Goal: Task Accomplishment & Management: Use online tool/utility

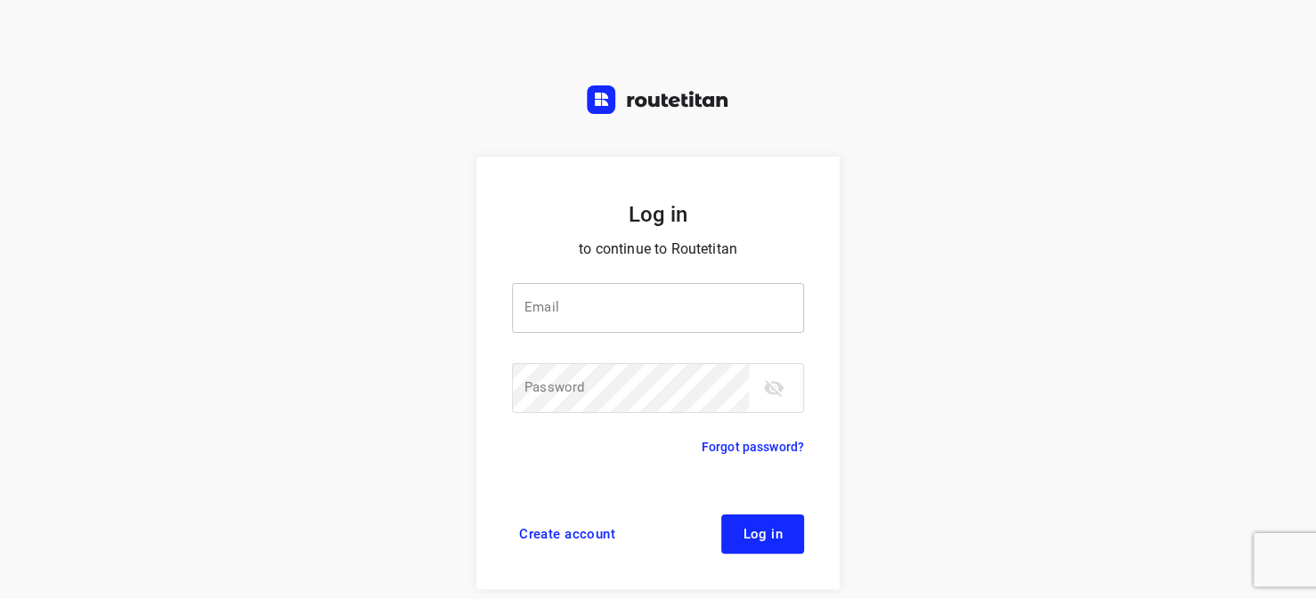
click at [566, 314] on input "email" at bounding box center [658, 308] width 292 height 50
type input "[EMAIL_ADDRESS][DOMAIN_NAME]"
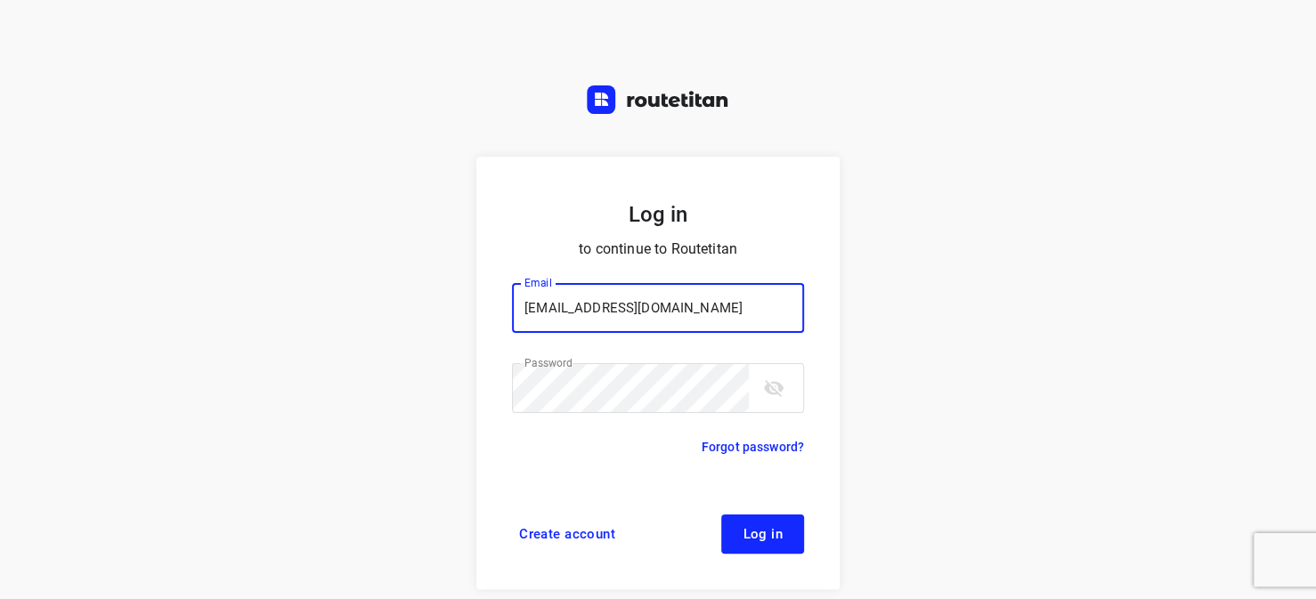
click at [753, 527] on span "Log in" at bounding box center [763, 534] width 40 height 14
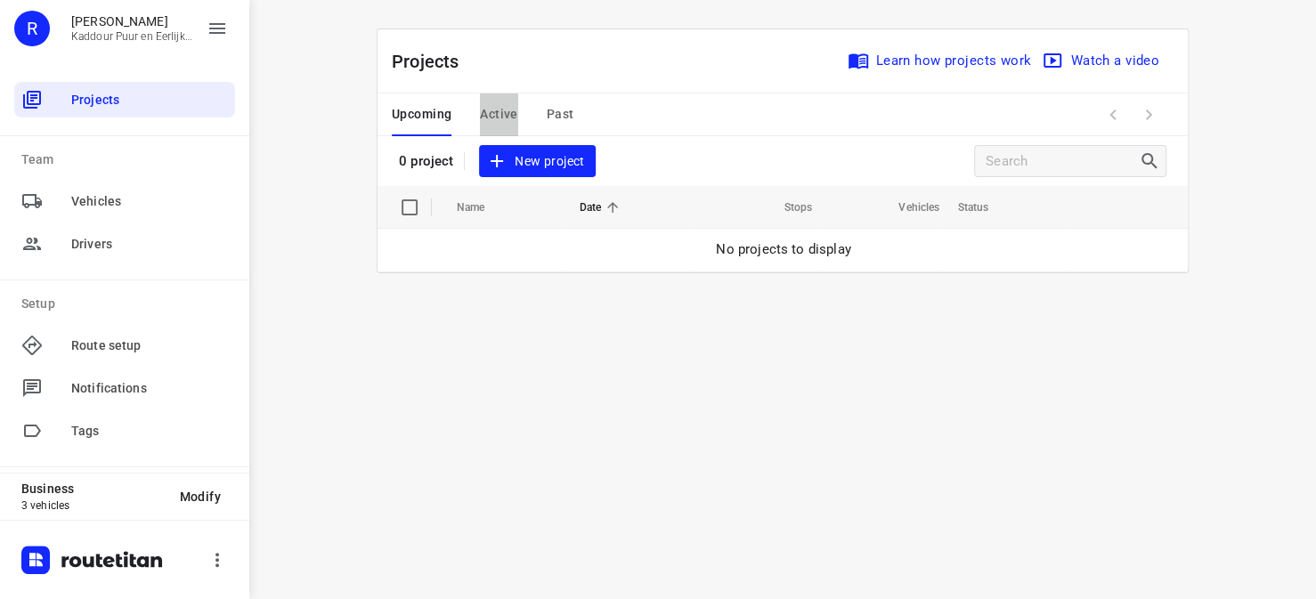
click at [508, 120] on span "Active" at bounding box center [498, 114] width 37 height 22
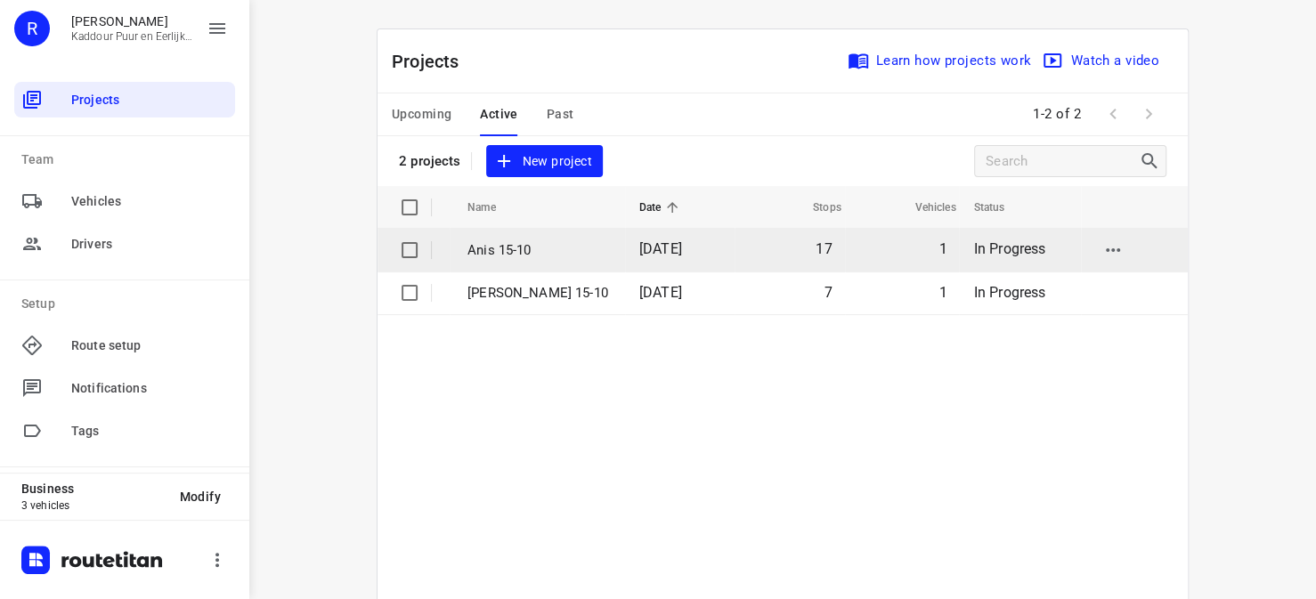
click at [483, 248] on p "Anis 15-10" at bounding box center [540, 250] width 145 height 20
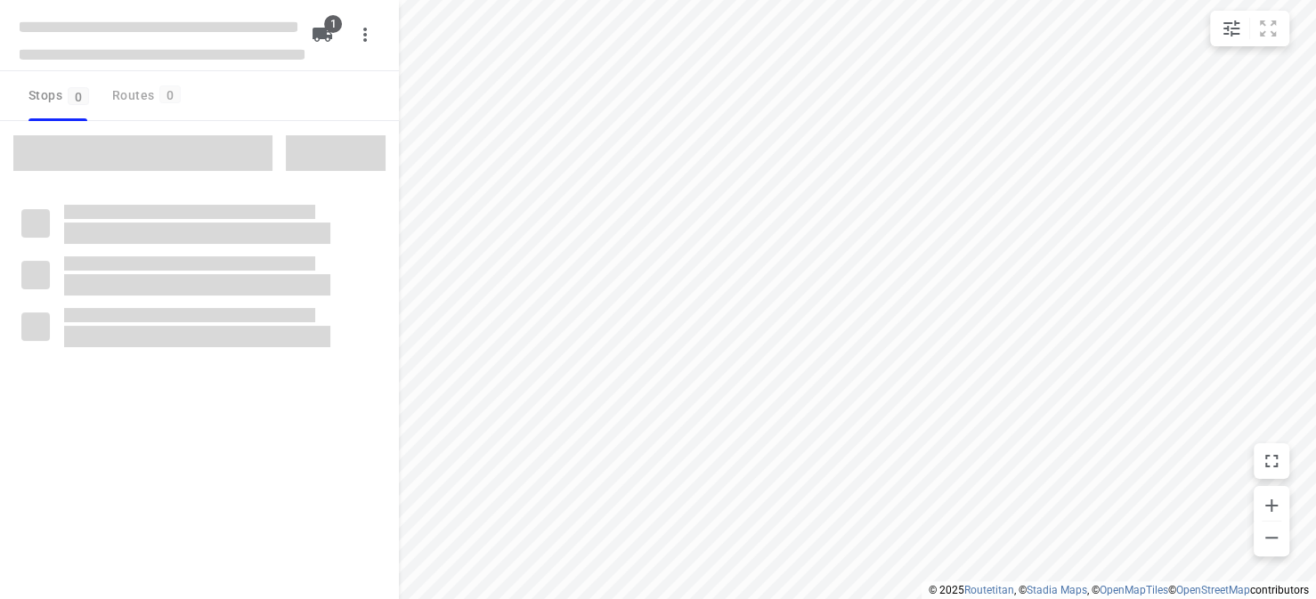
type input "distance"
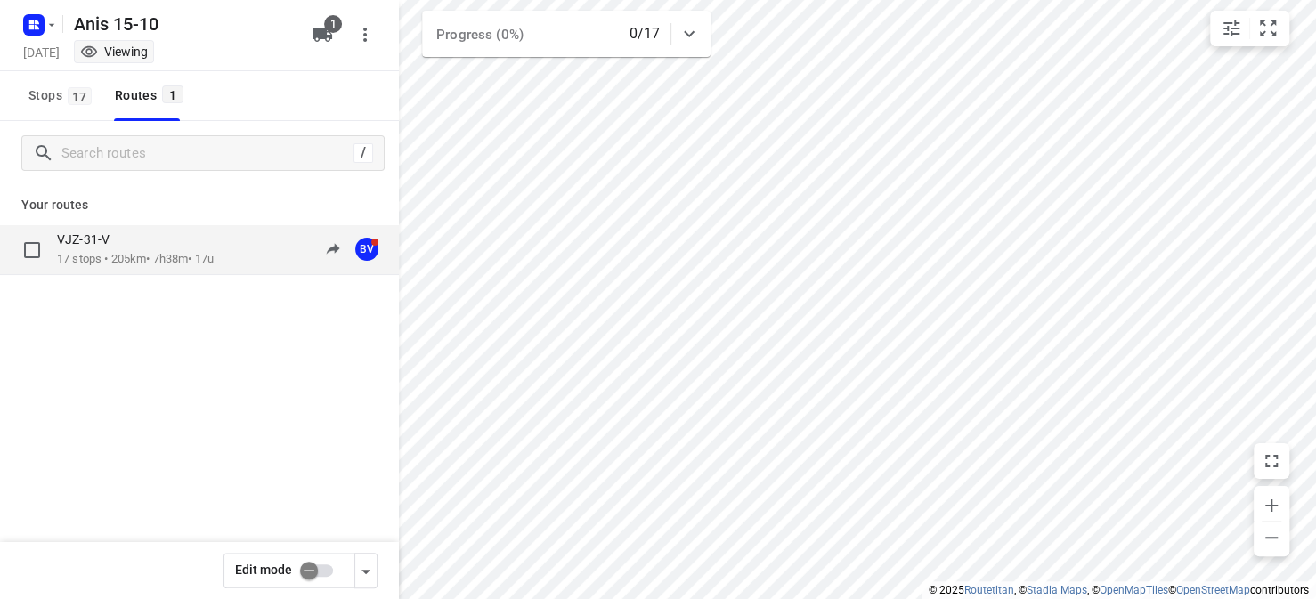
click at [189, 248] on div "VJZ-31-V" at bounding box center [135, 242] width 157 height 20
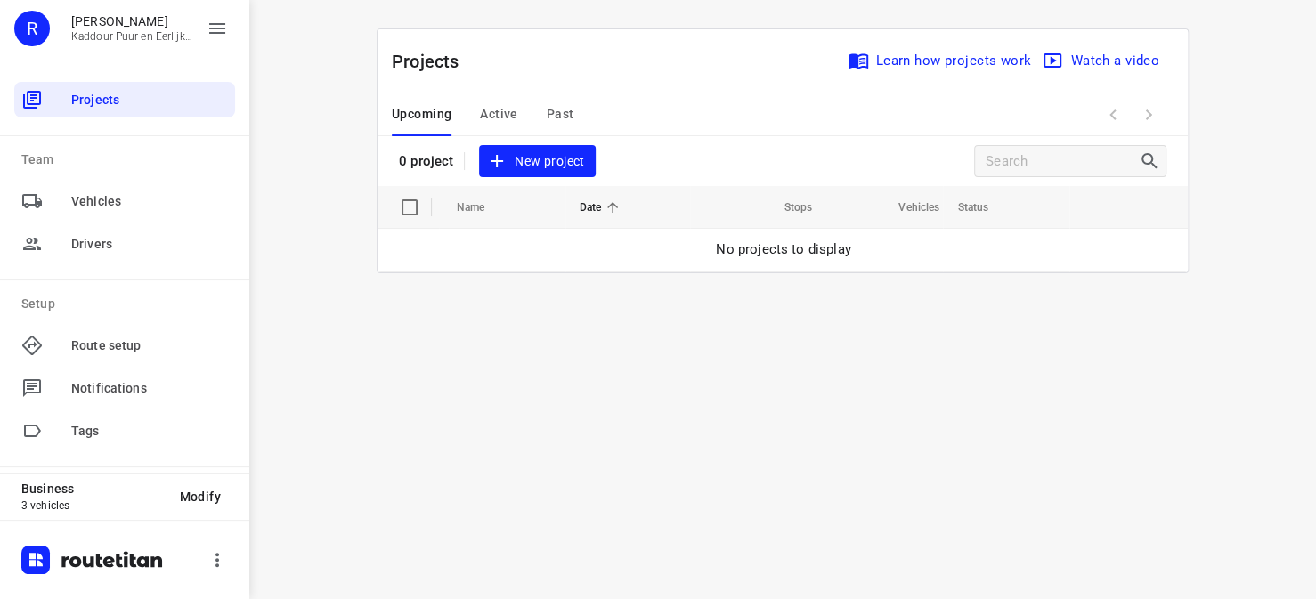
click at [501, 116] on span "Active" at bounding box center [498, 114] width 37 height 22
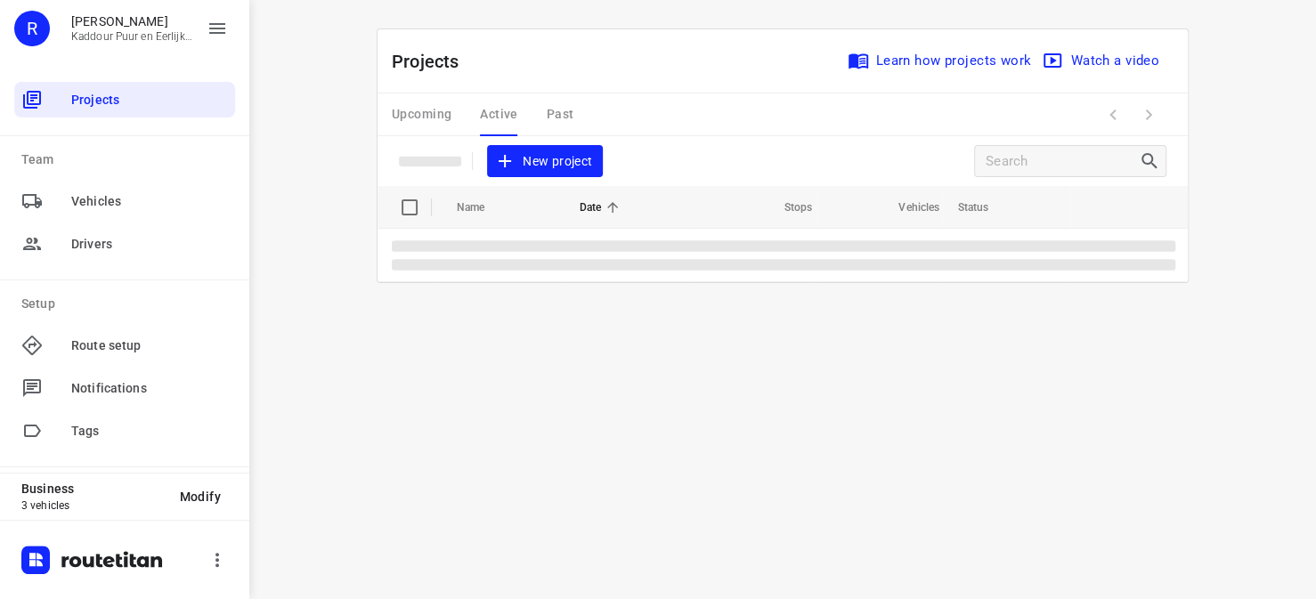
click at [495, 106] on div "Upcoming Active Past" at bounding box center [497, 115] width 210 height 43
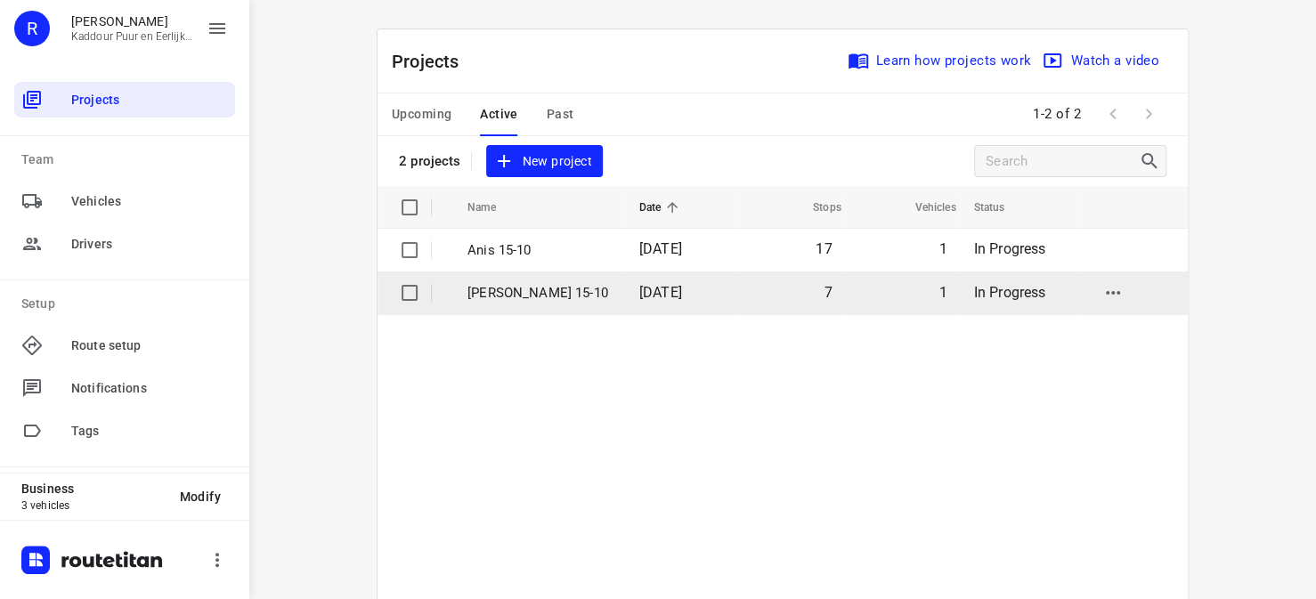
click at [499, 286] on p "Jeffrey 15-10" at bounding box center [540, 293] width 145 height 20
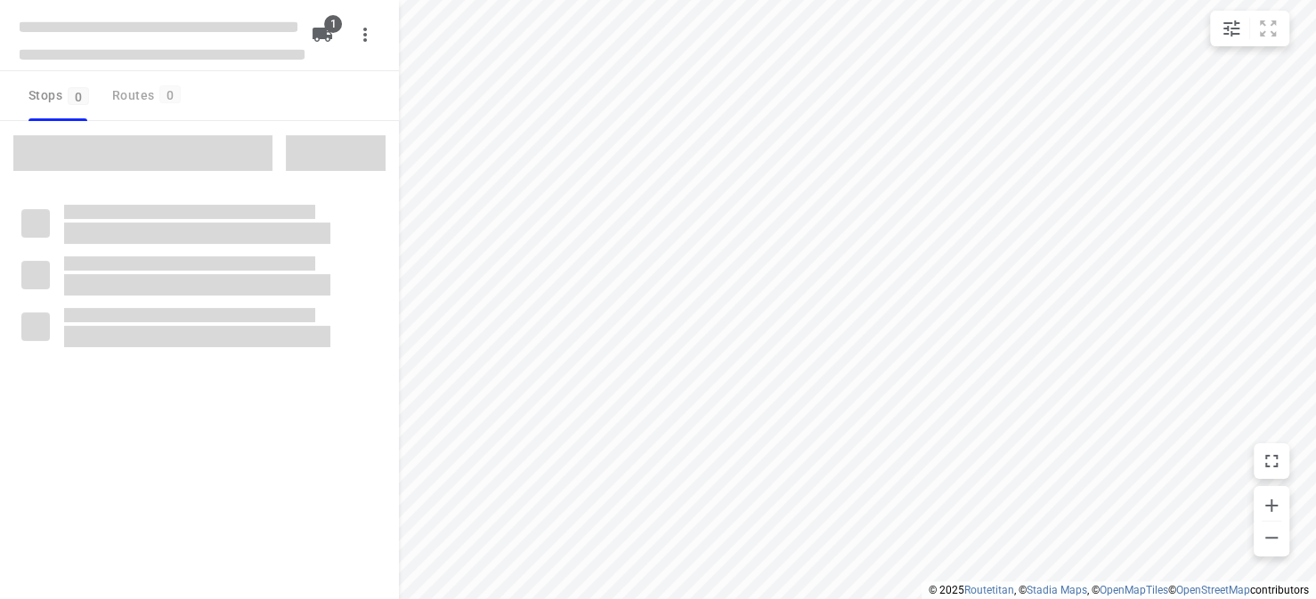
type input "distance"
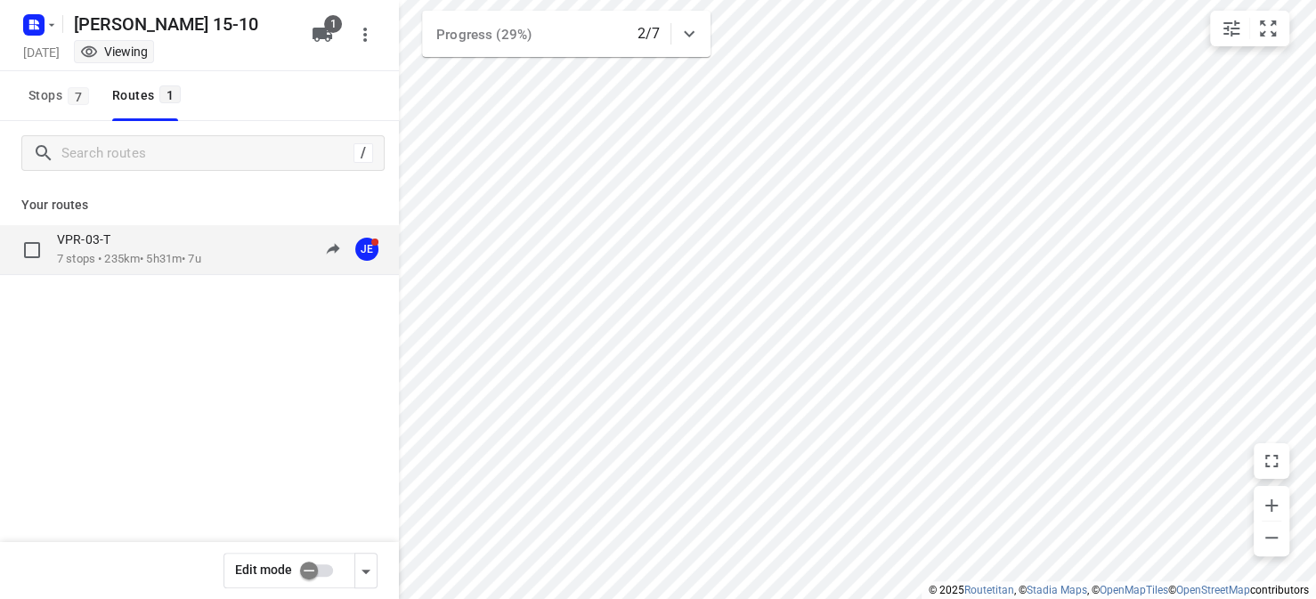
click at [191, 264] on p "7 stops • 235km • 5h31m • 7u" at bounding box center [129, 259] width 144 height 17
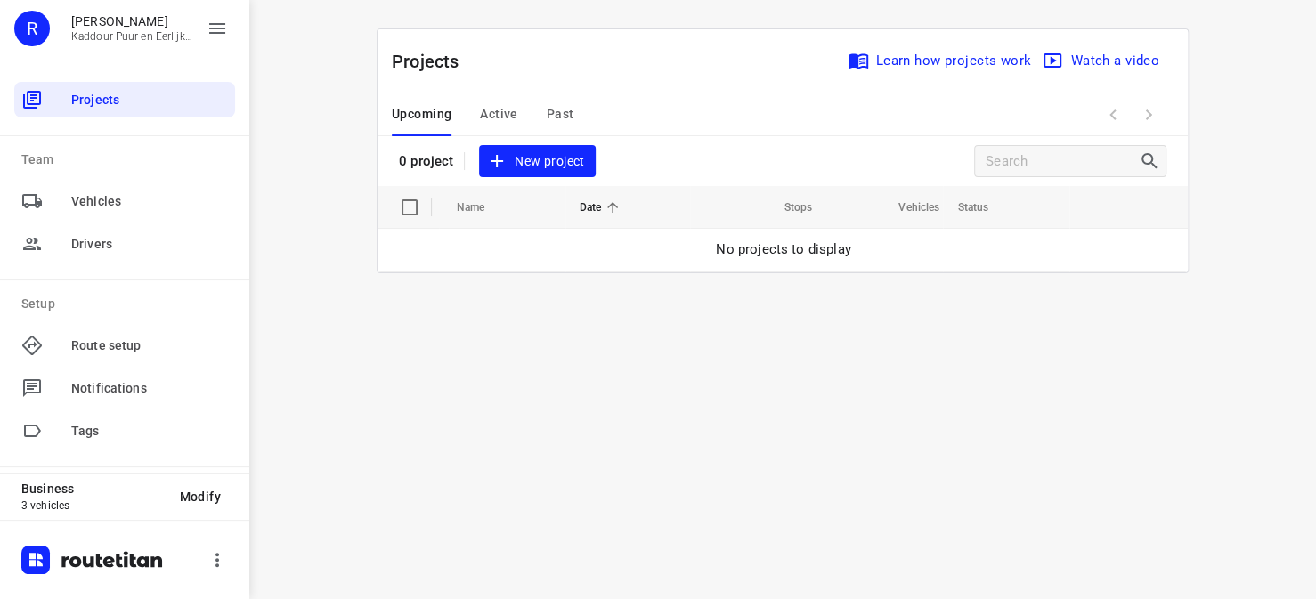
click at [509, 116] on span "Active" at bounding box center [498, 114] width 37 height 22
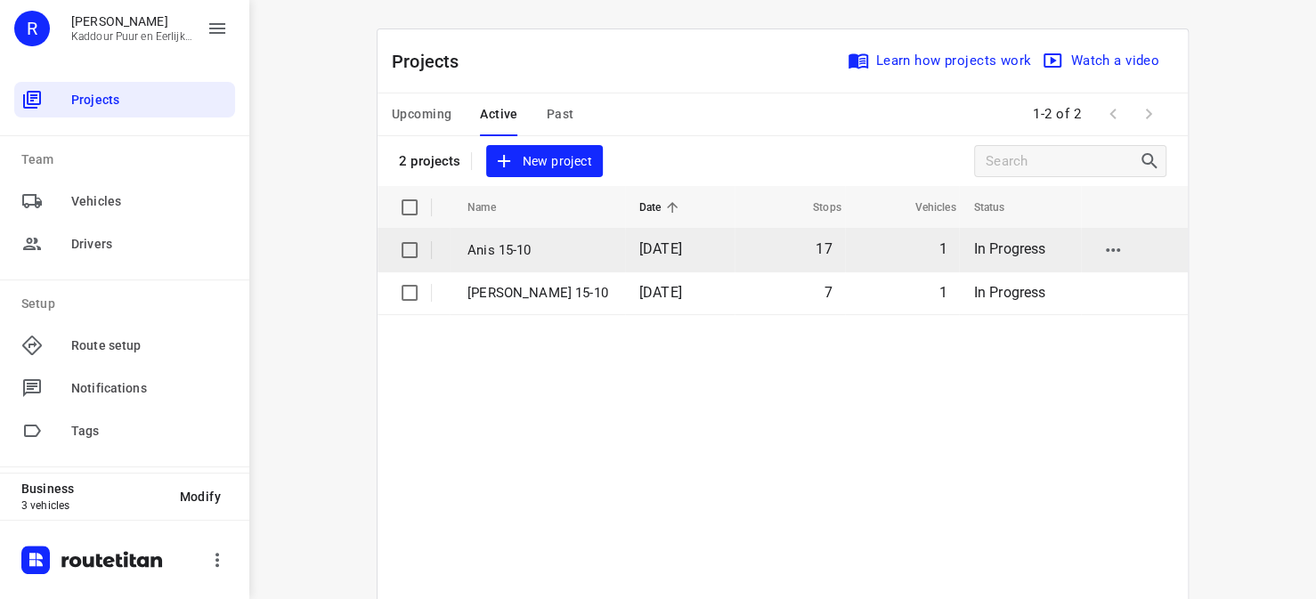
click at [491, 242] on p "Anis 15-10" at bounding box center [540, 250] width 145 height 20
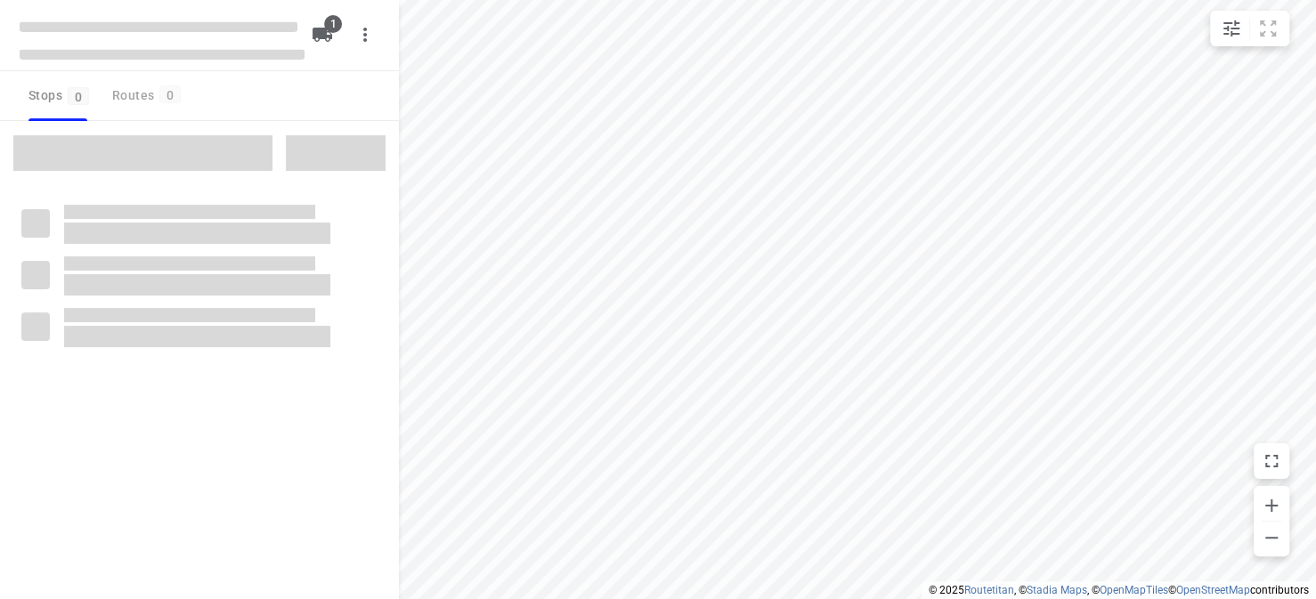
type input "distance"
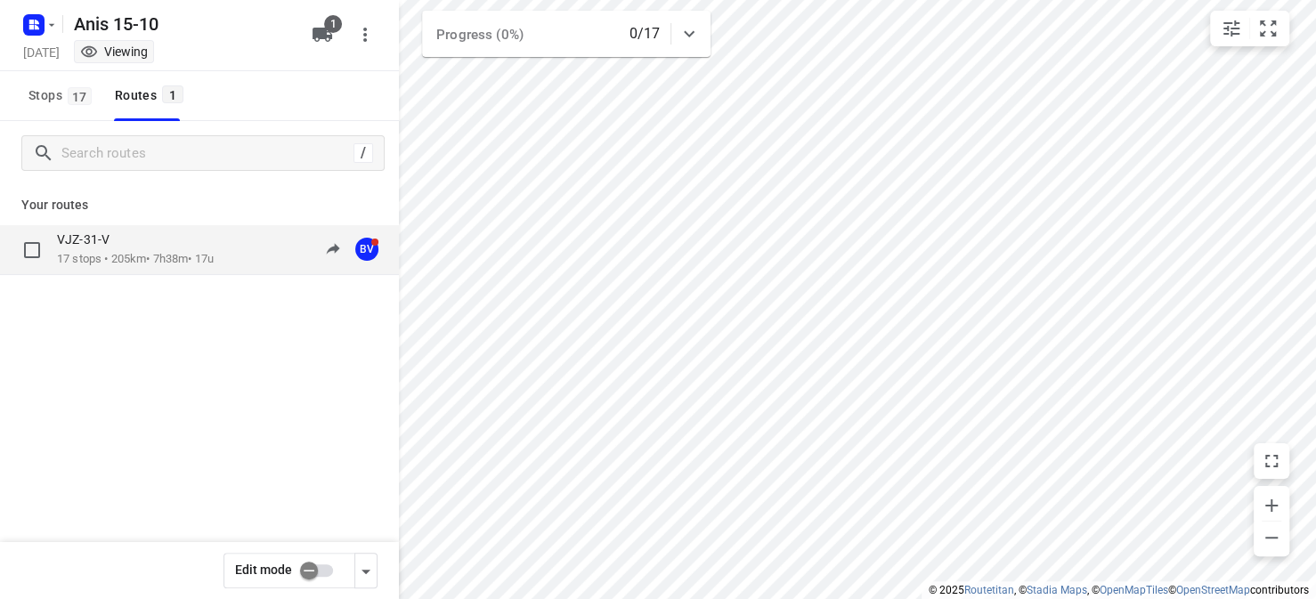
click at [214, 265] on p "17 stops • 205km • 7h38m • 17u" at bounding box center [135, 259] width 157 height 17
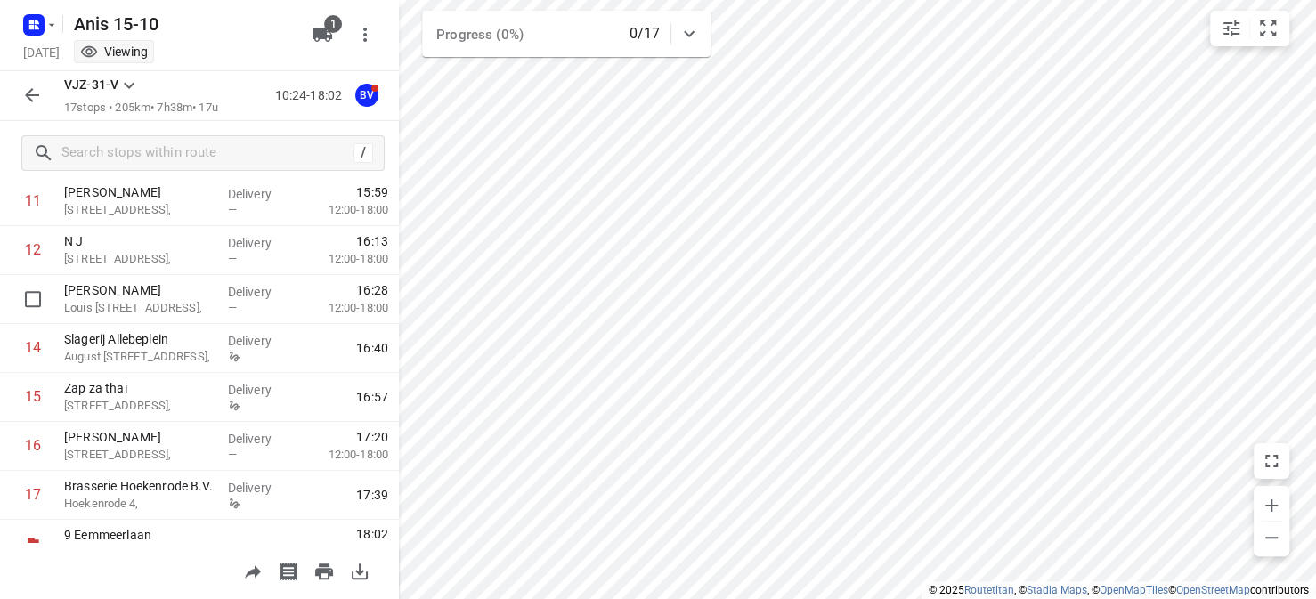
scroll to position [613, 0]
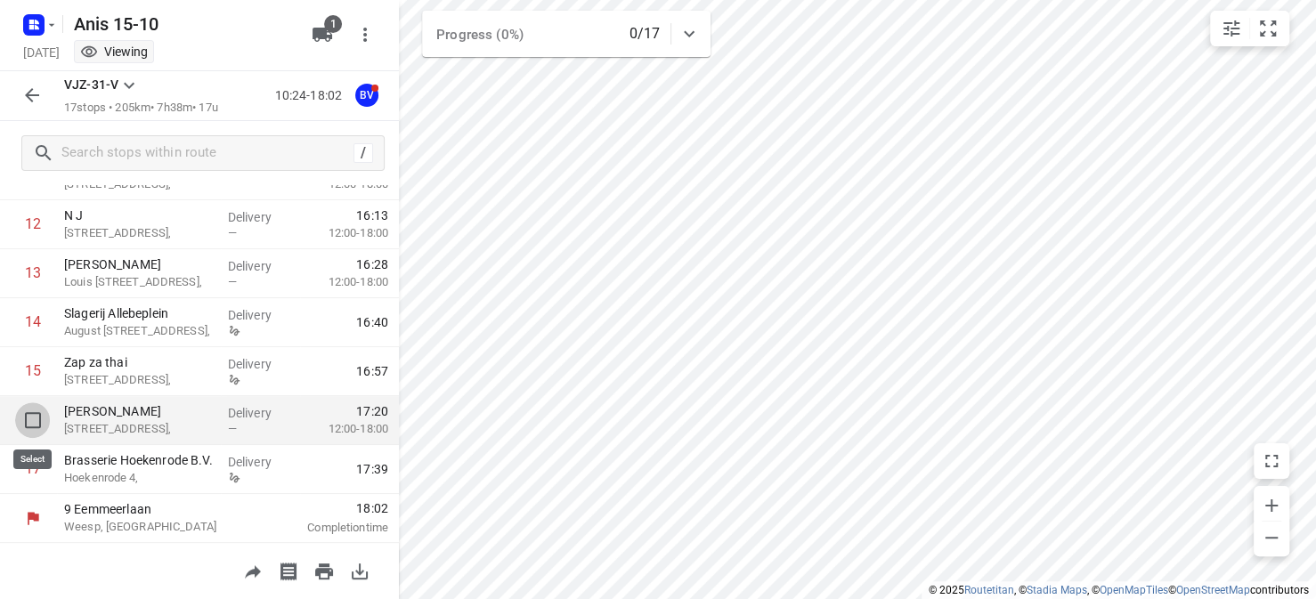
click at [32, 422] on input "checkbox" at bounding box center [33, 421] width 36 height 36
checkbox input "true"
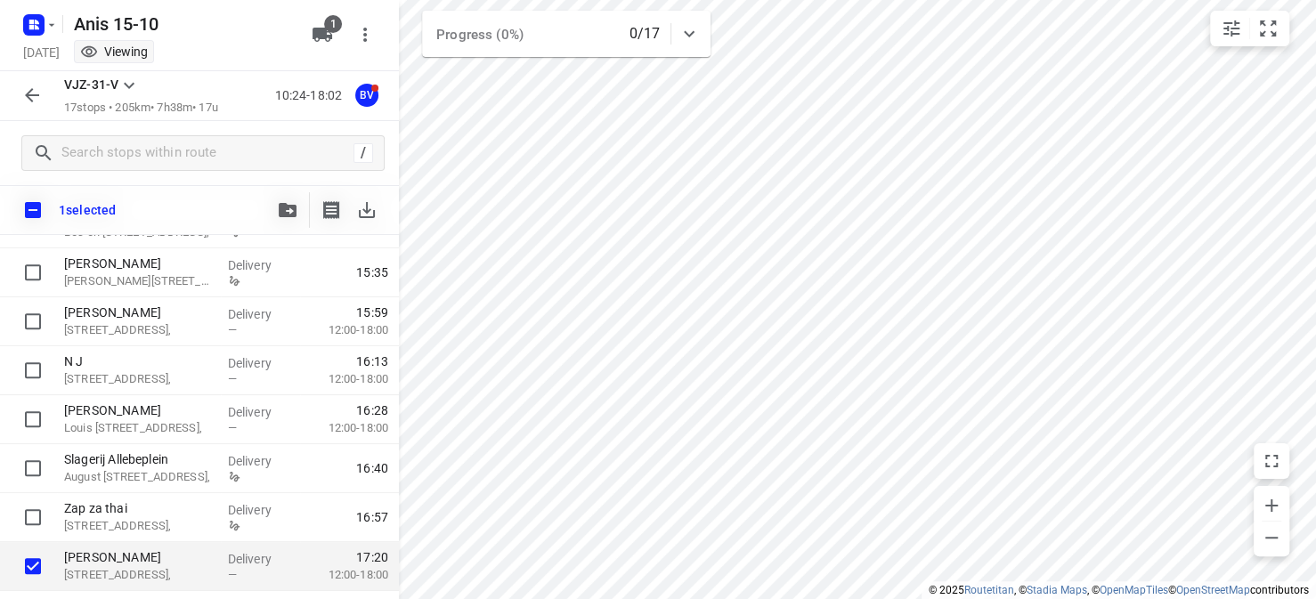
scroll to position [606, 0]
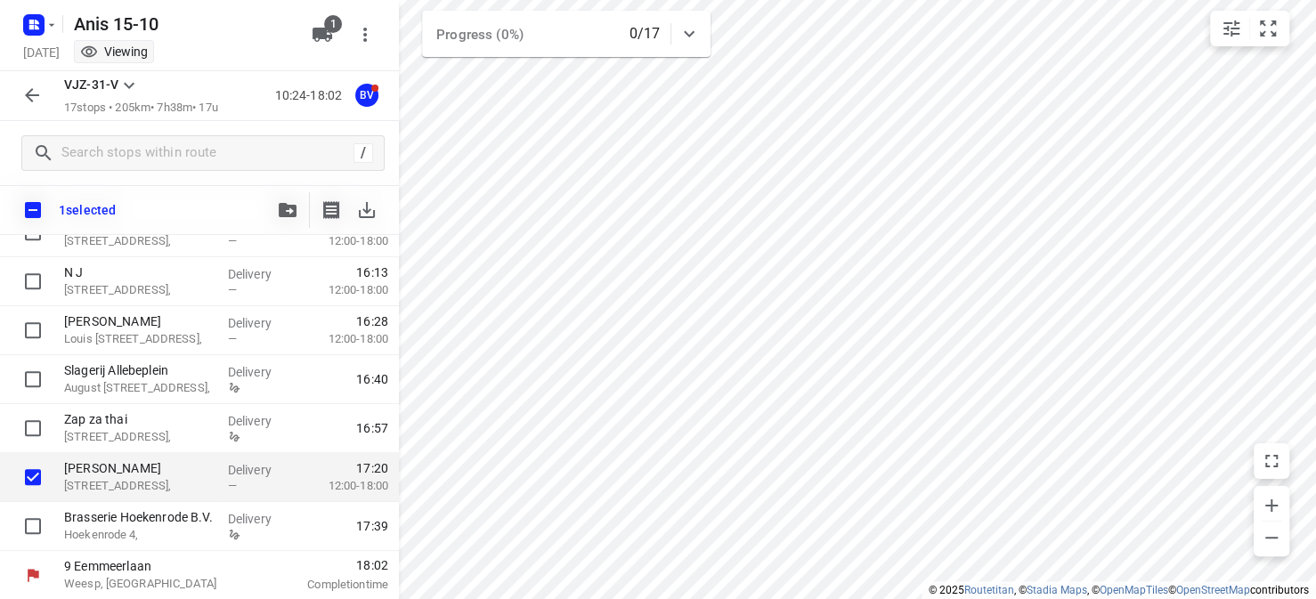
click at [34, 97] on icon "button" at bounding box center [31, 95] width 21 height 21
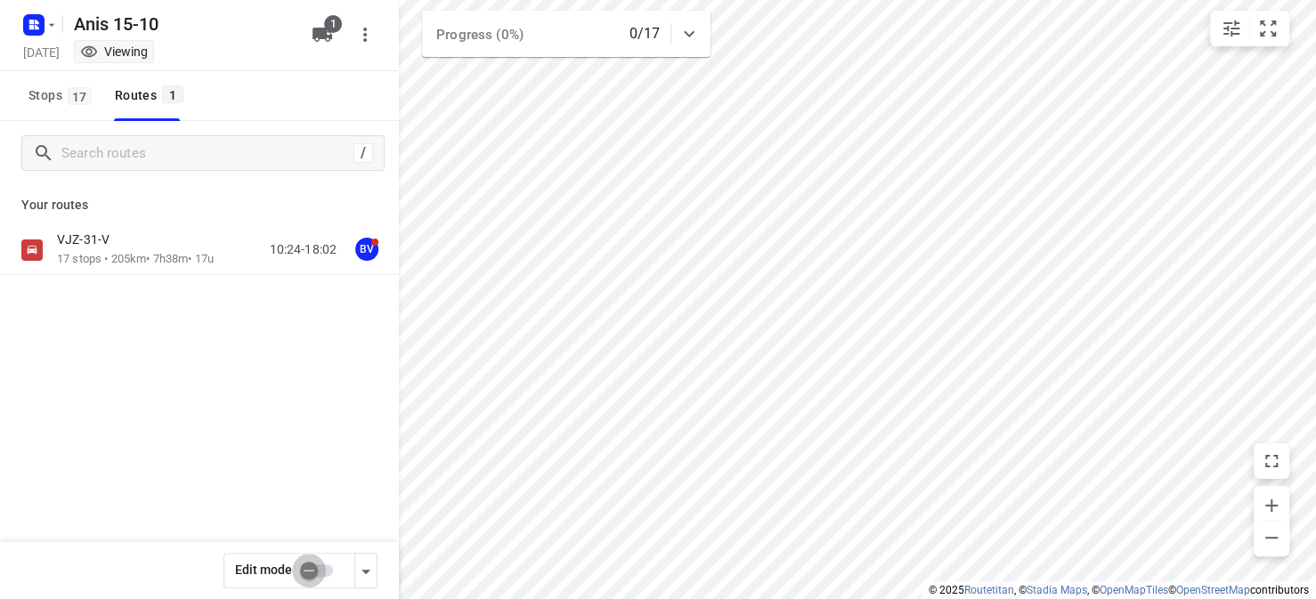
click at [335, 566] on input "checkbox" at bounding box center [309, 571] width 102 height 34
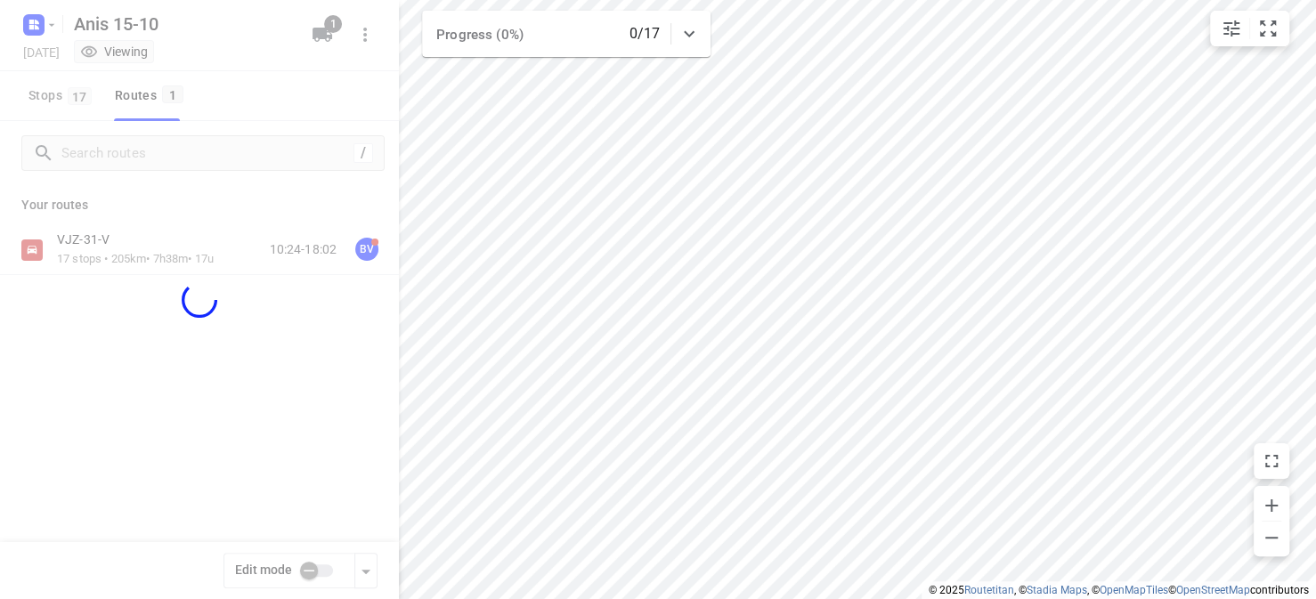
checkbox input "true"
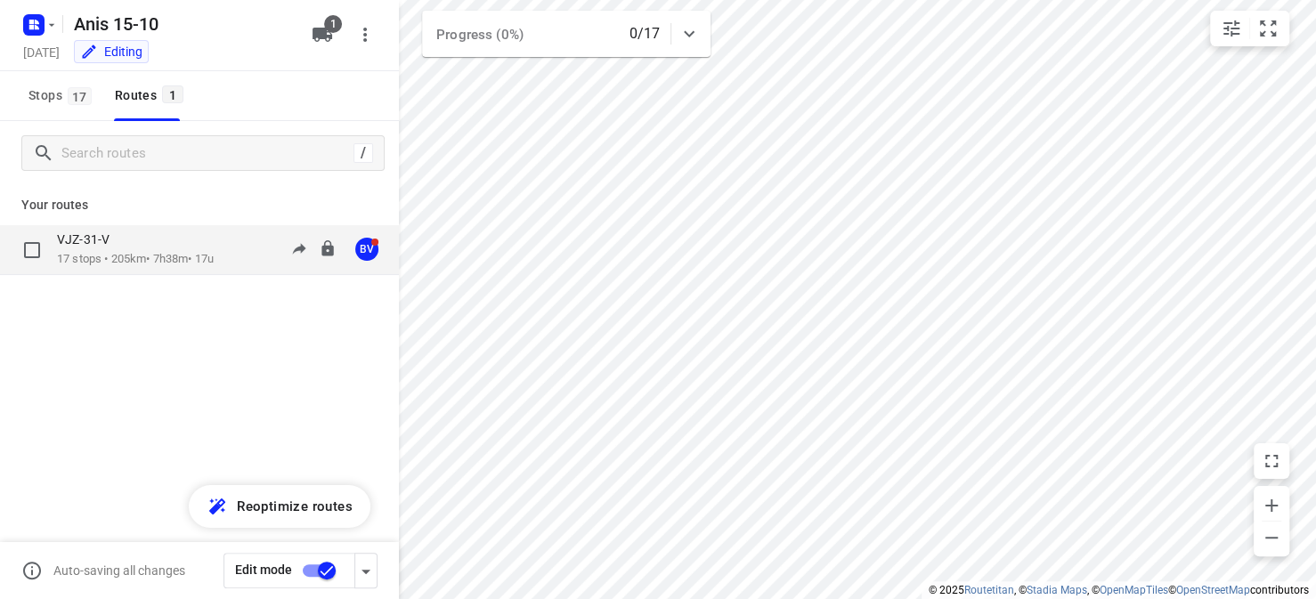
click at [140, 250] on div "VJZ-31-V" at bounding box center [135, 242] width 157 height 20
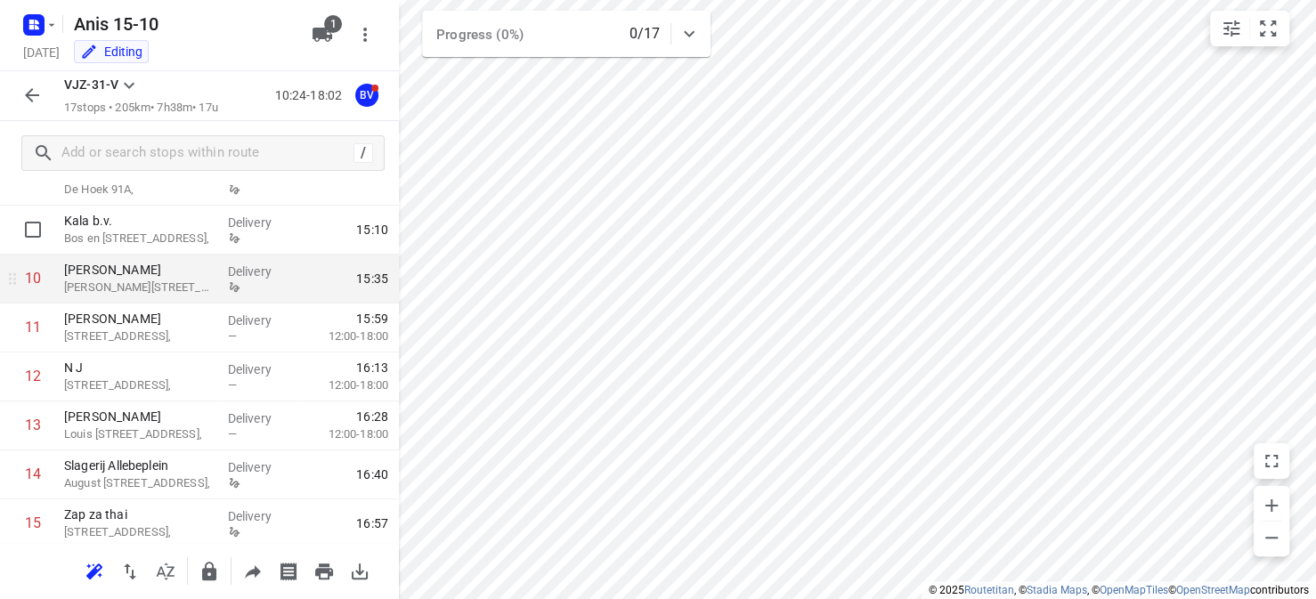
scroll to position [613, 0]
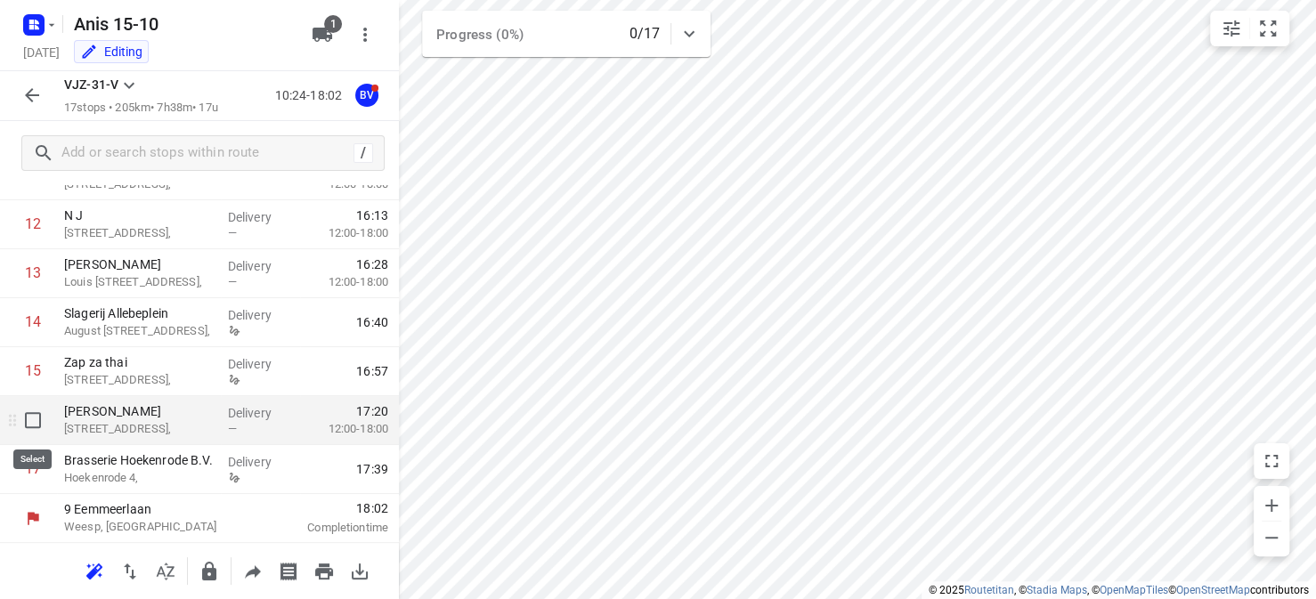
click at [32, 420] on input "checkbox" at bounding box center [33, 421] width 36 height 36
checkbox input "true"
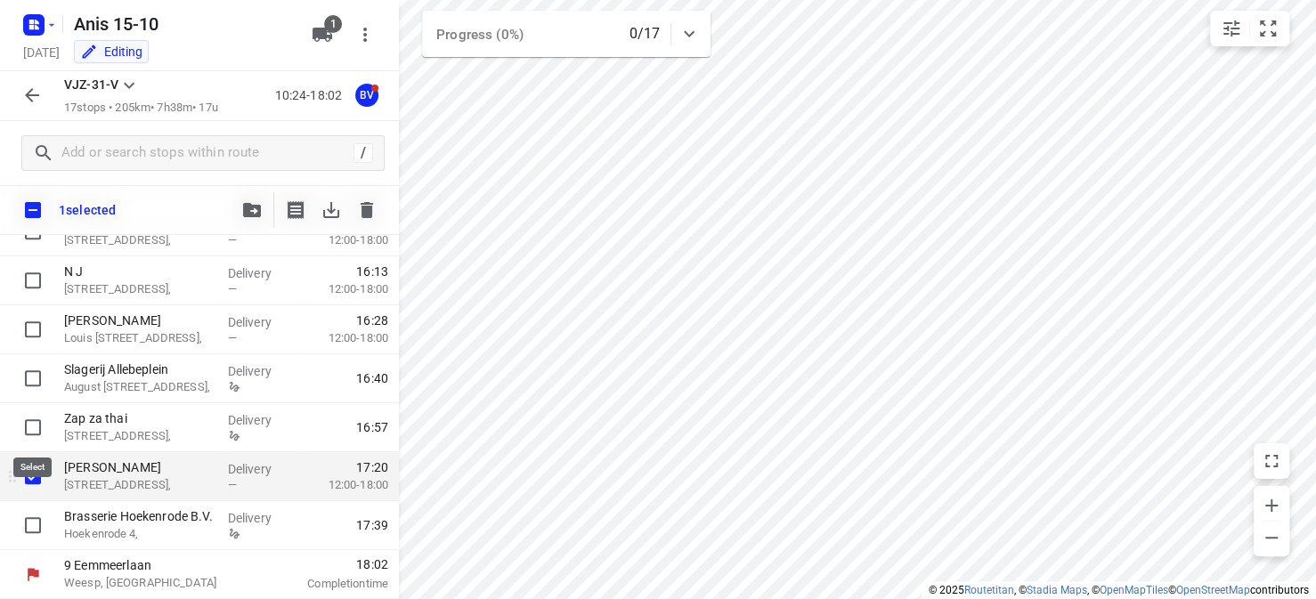
scroll to position [606, 0]
click at [362, 207] on icon "button" at bounding box center [367, 210] width 12 height 16
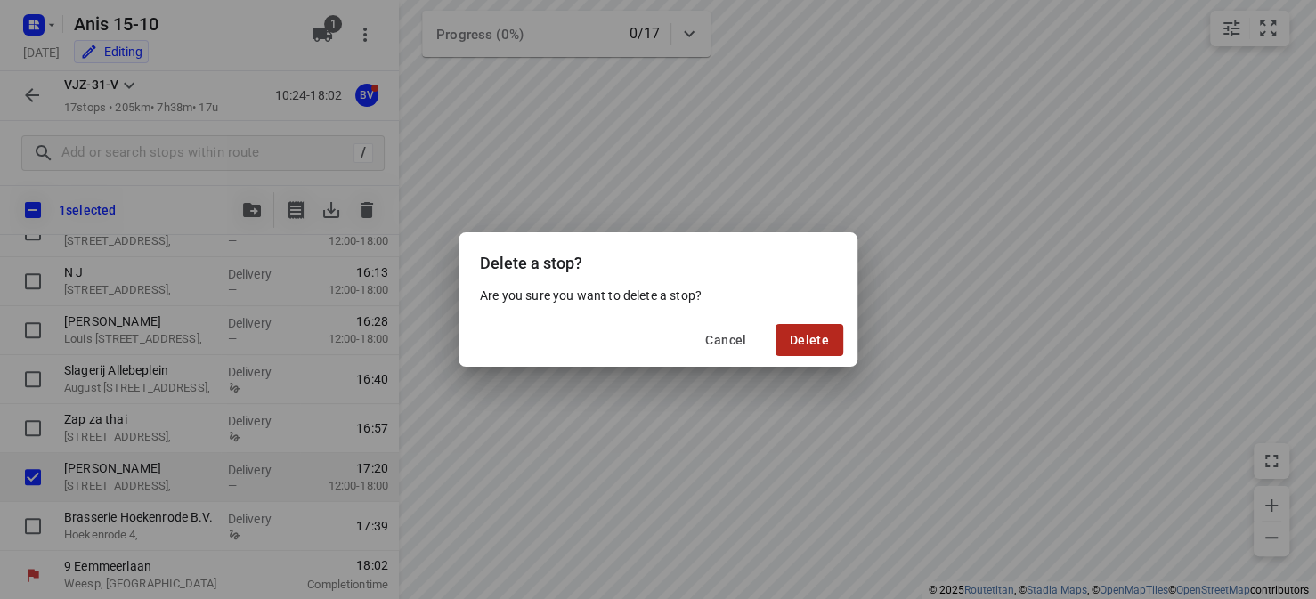
click at [793, 340] on span "Delete" at bounding box center [809, 340] width 39 height 14
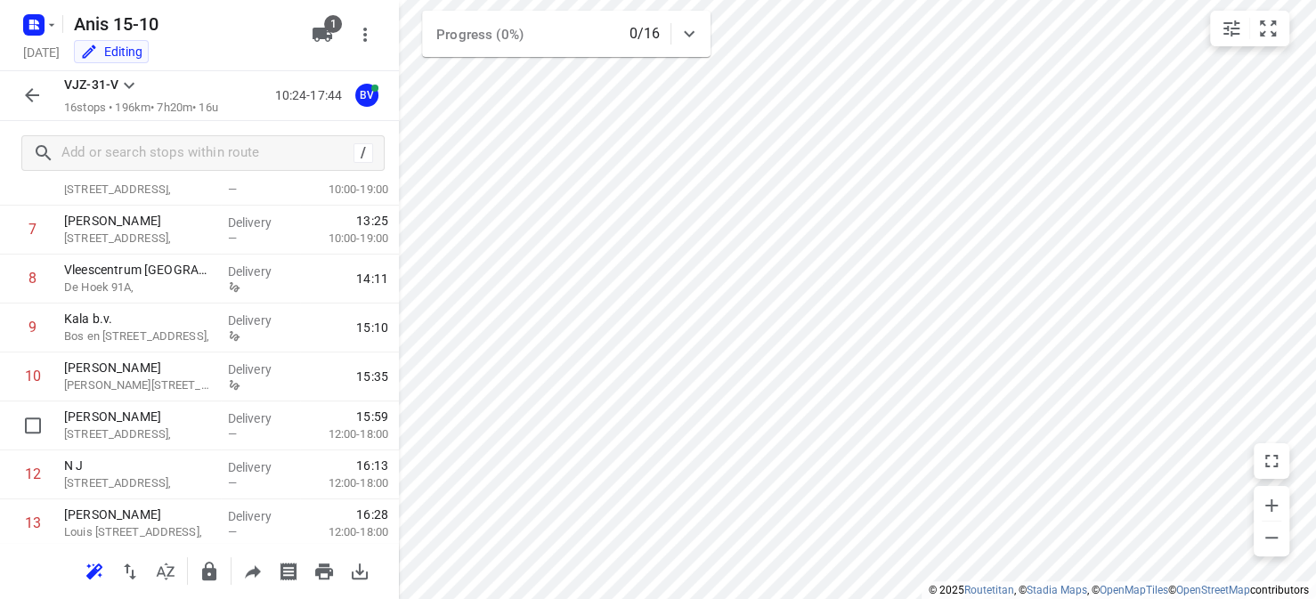
scroll to position [534, 0]
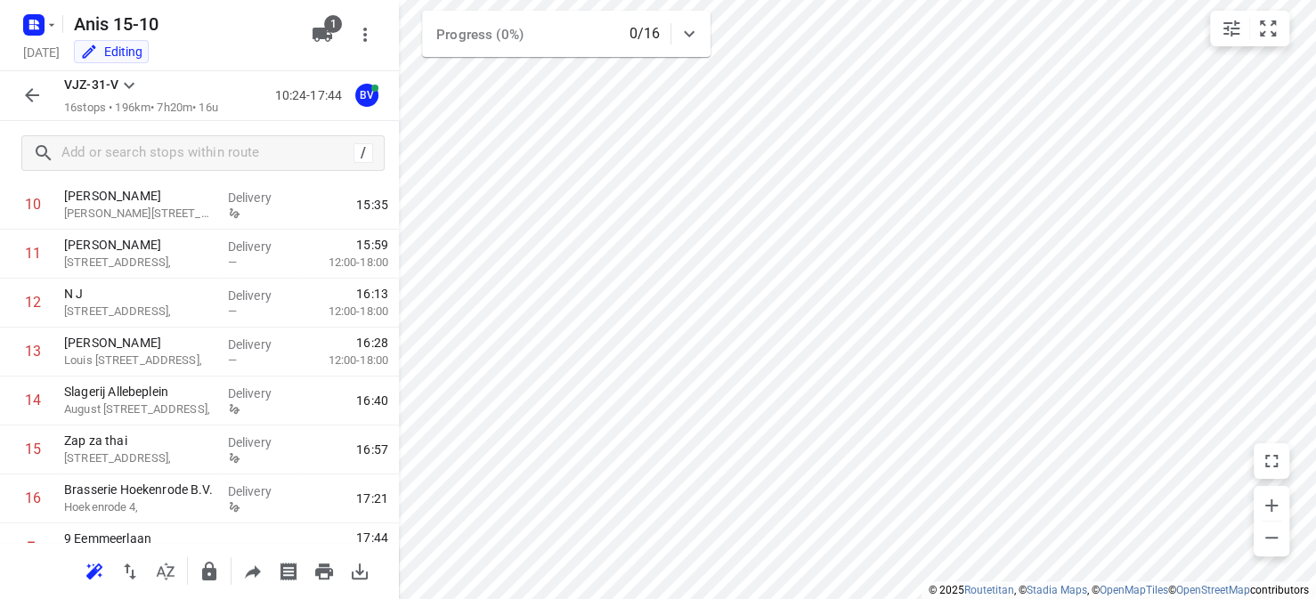
click at [38, 98] on icon "button" at bounding box center [31, 95] width 21 height 21
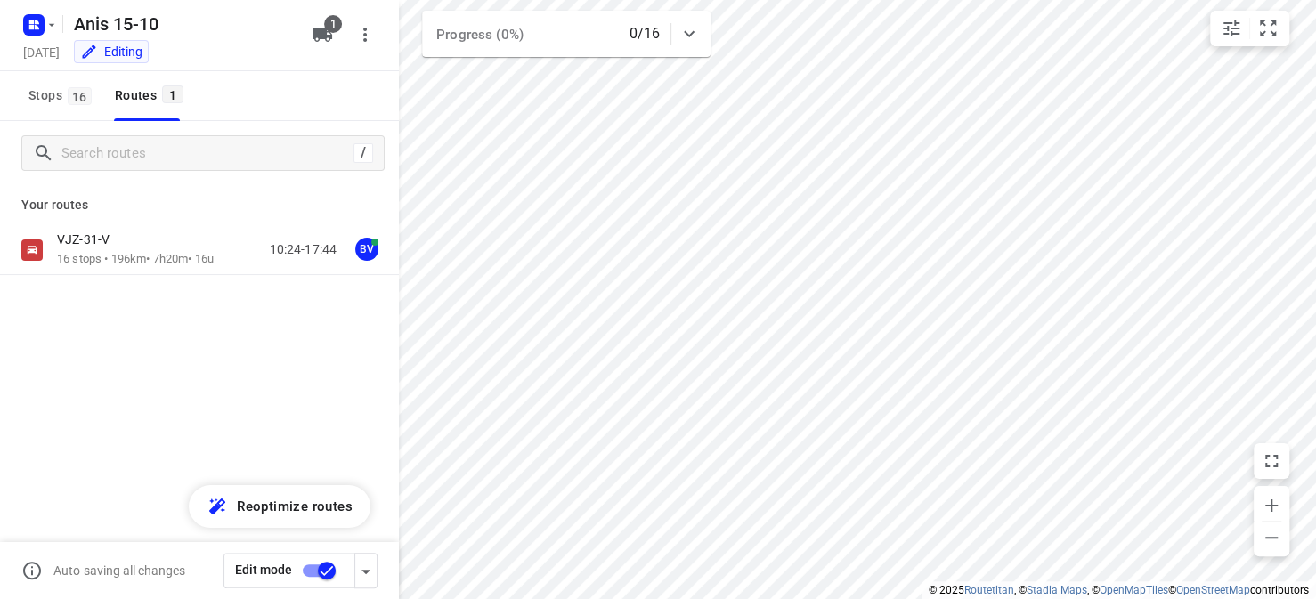
click at [308, 569] on input "checkbox" at bounding box center [327, 571] width 102 height 34
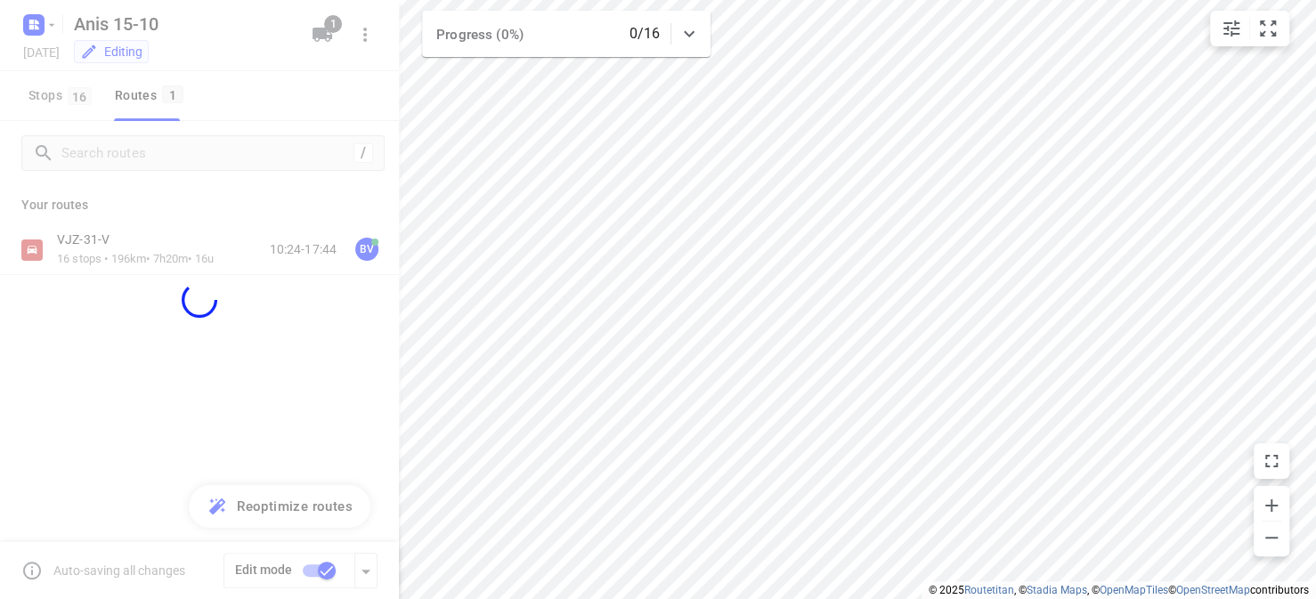
checkbox input "false"
